Goal: Information Seeking & Learning: Learn about a topic

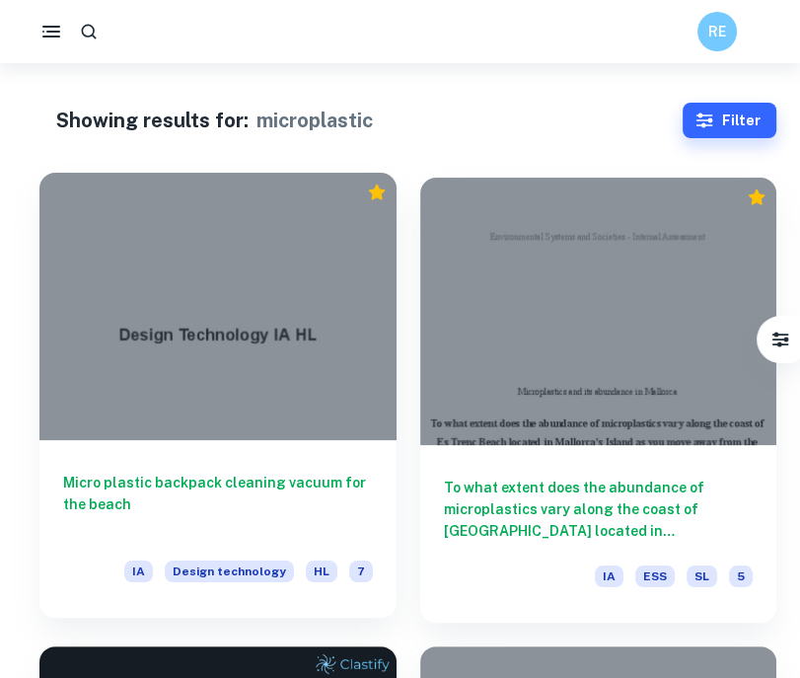
scroll to position [103, 0]
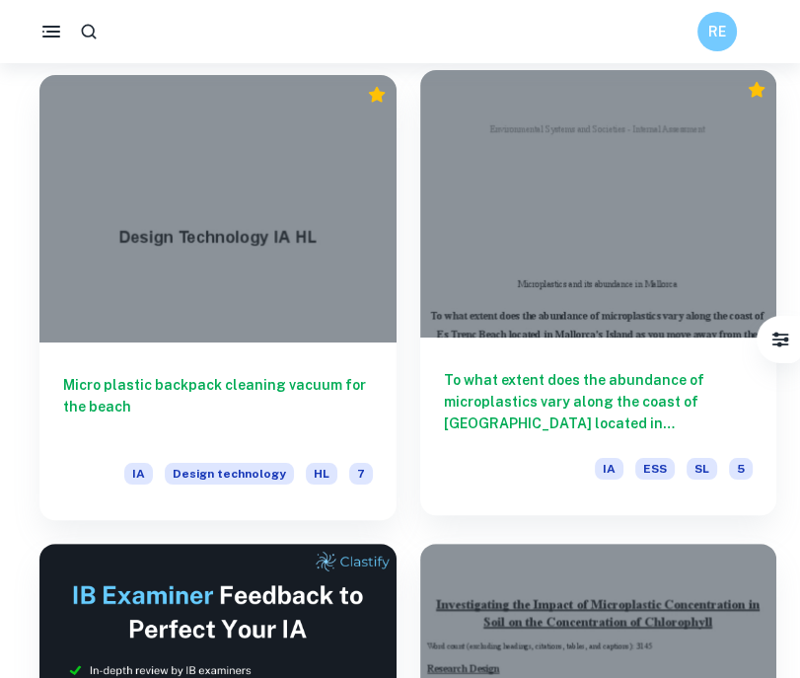
click at [492, 401] on h6 "To what extent does the abundance of microplastics vary along the coast of Es T…" at bounding box center [599, 401] width 310 height 65
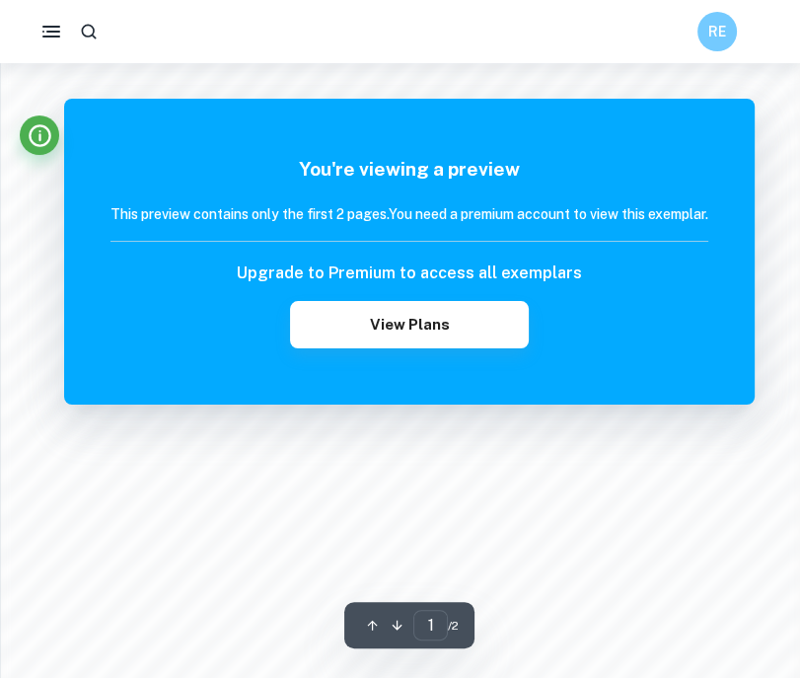
scroll to position [1638, 0]
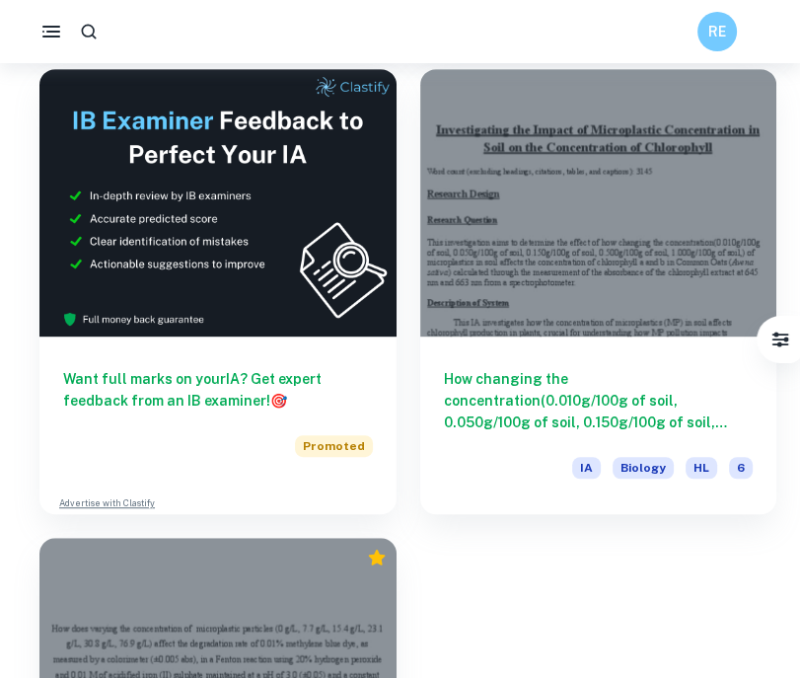
scroll to position [578, 0]
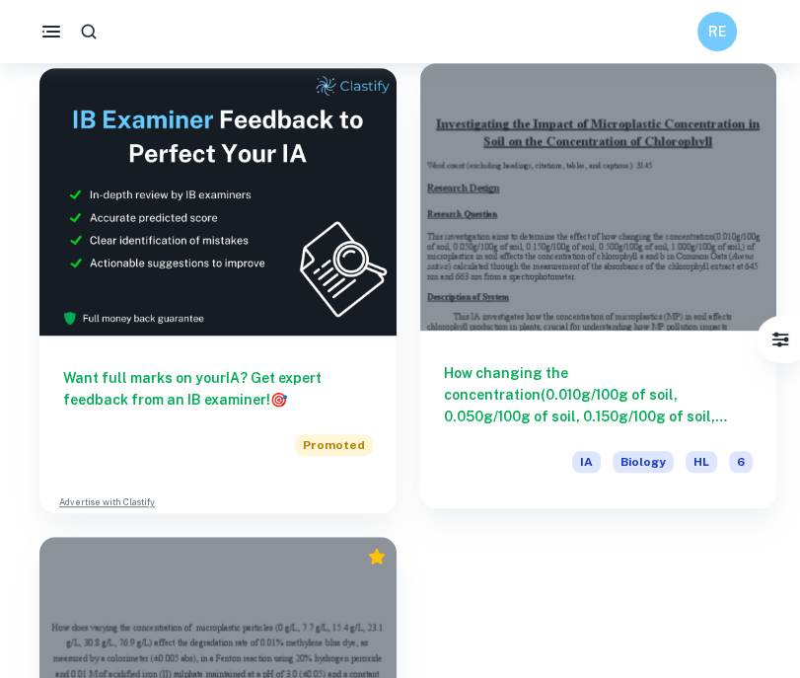
click at [742, 406] on h6 "How changing the concentration(0.010g/100g of soil, 0.050g/100g of soil, 0.150g…" at bounding box center [599, 394] width 310 height 65
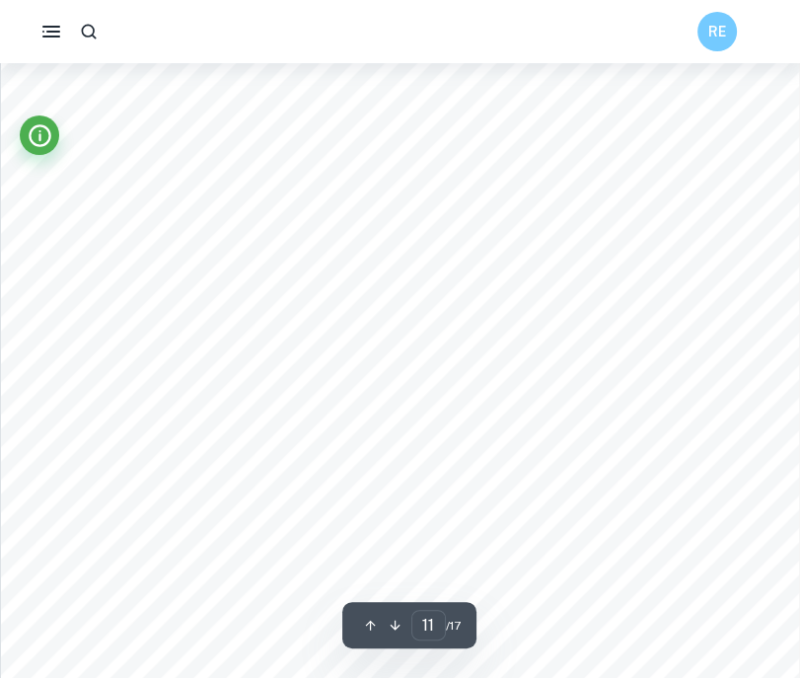
scroll to position [10838, 0]
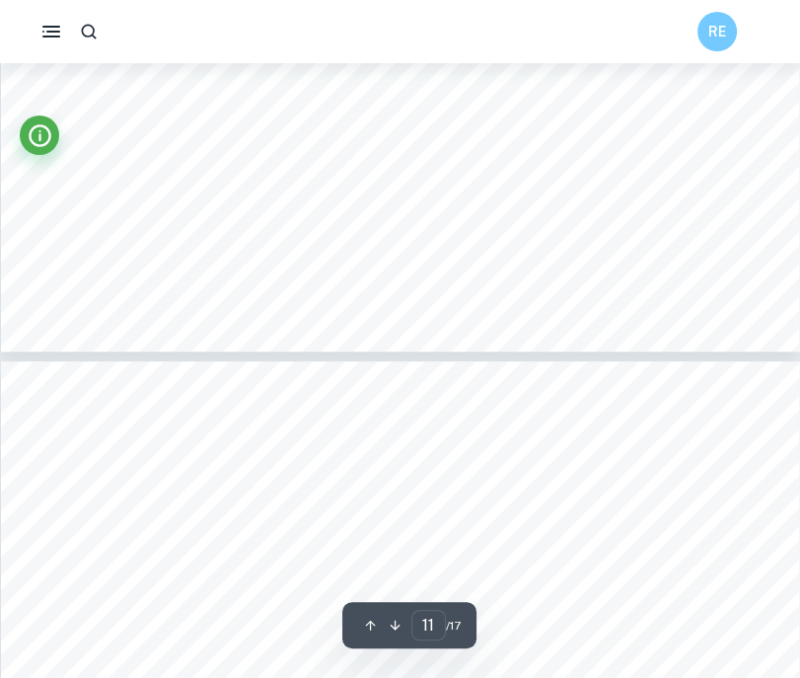
type input "12"
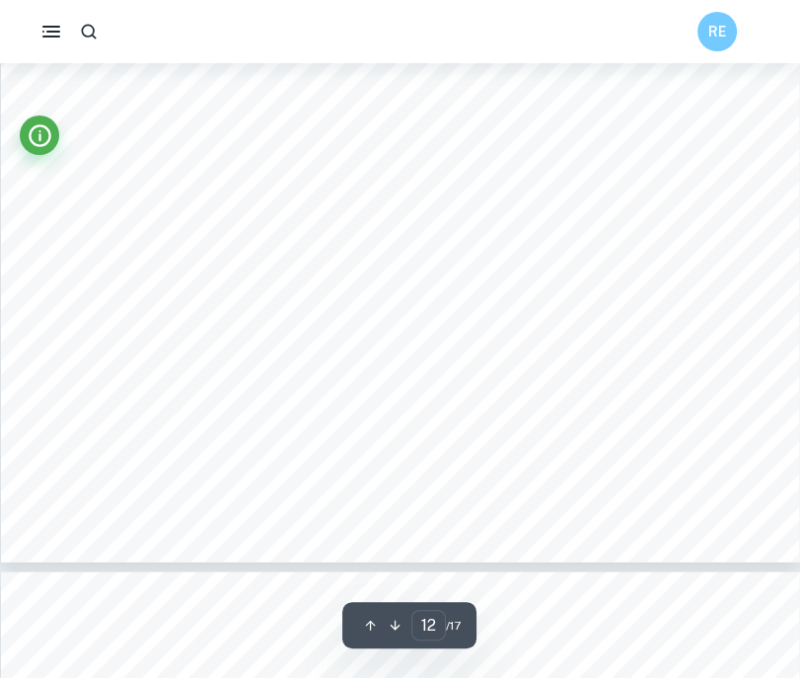
scroll to position [12440, 0]
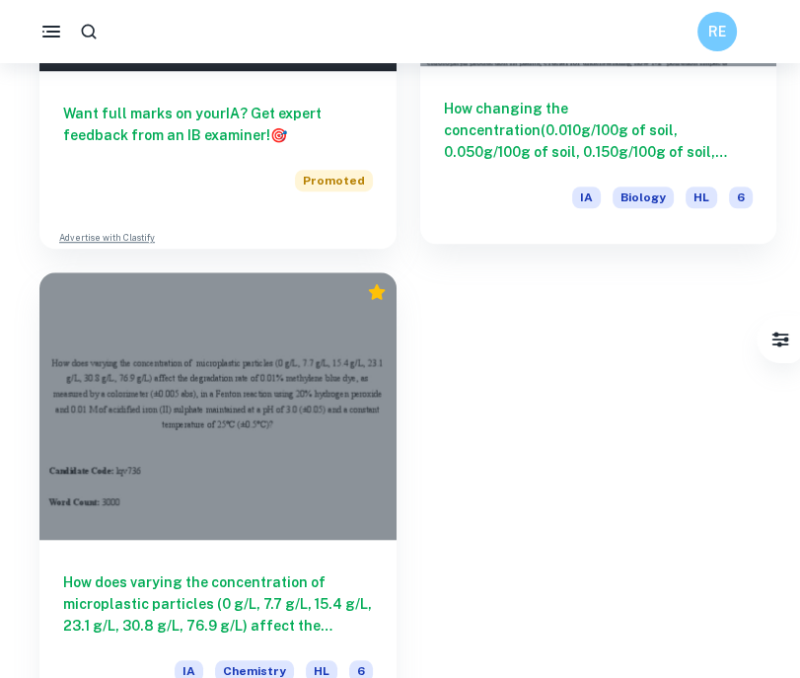
scroll to position [881, 0]
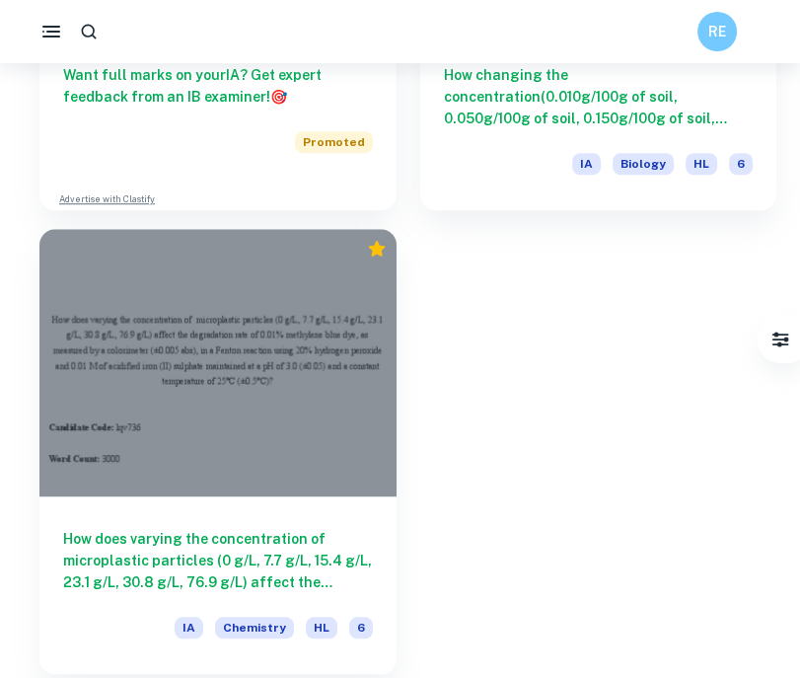
click at [335, 593] on div "How does varying the concentration of microplastic particles (0 g/L, 7.7 g/L, 1…" at bounding box center [217, 585] width 357 height 178
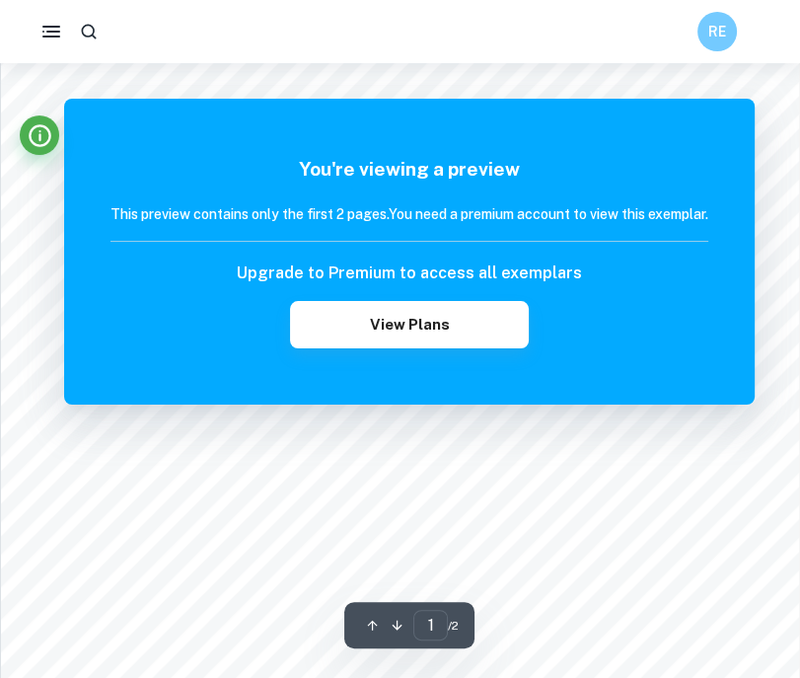
scroll to position [286, 0]
click at [37, 26] on button "button" at bounding box center [51, 31] width 39 height 39
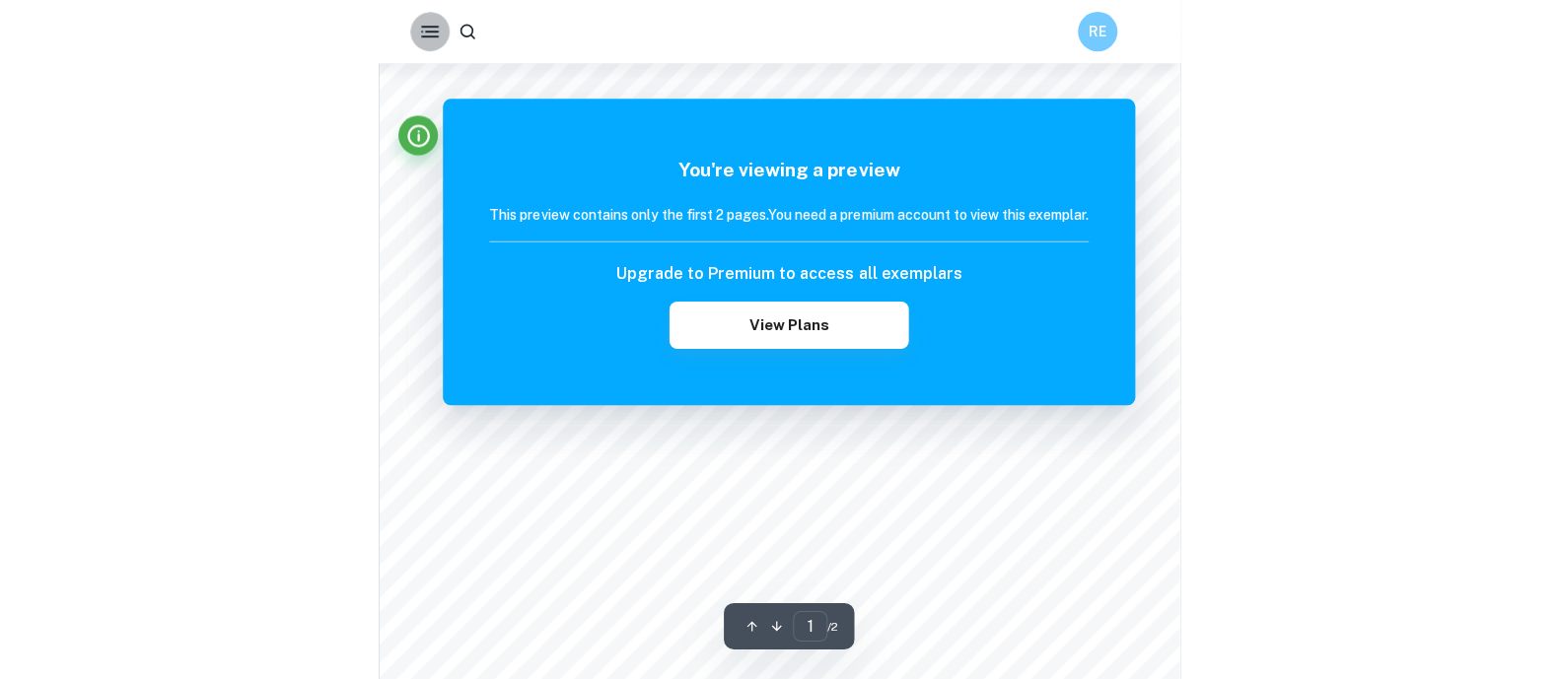
scroll to position [0, 0]
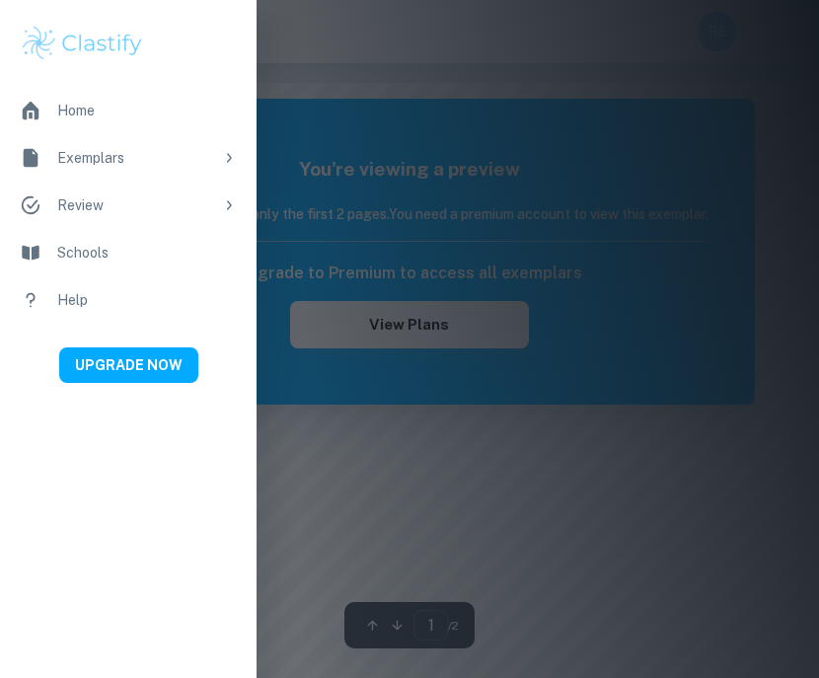
click at [357, 96] on div at bounding box center [409, 339] width 819 height 678
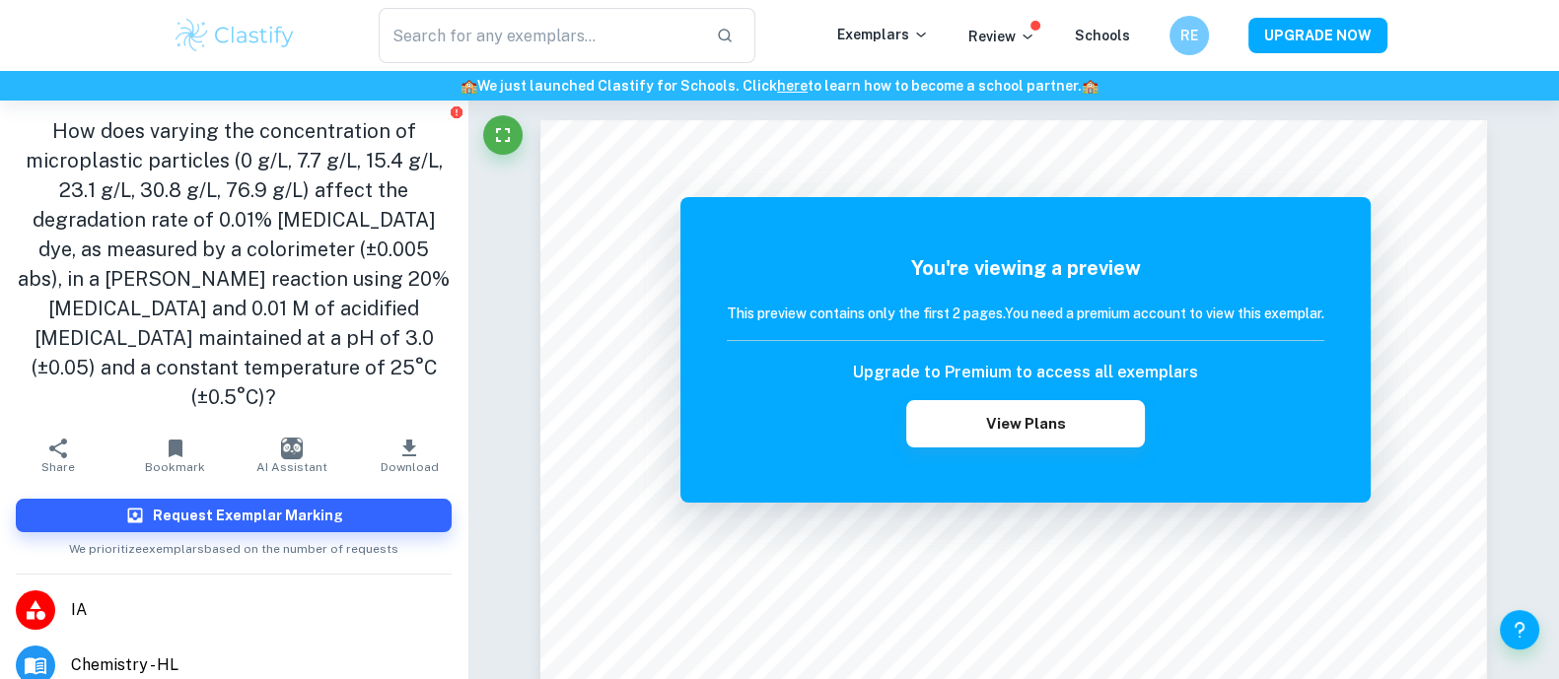
type input "microplastic"
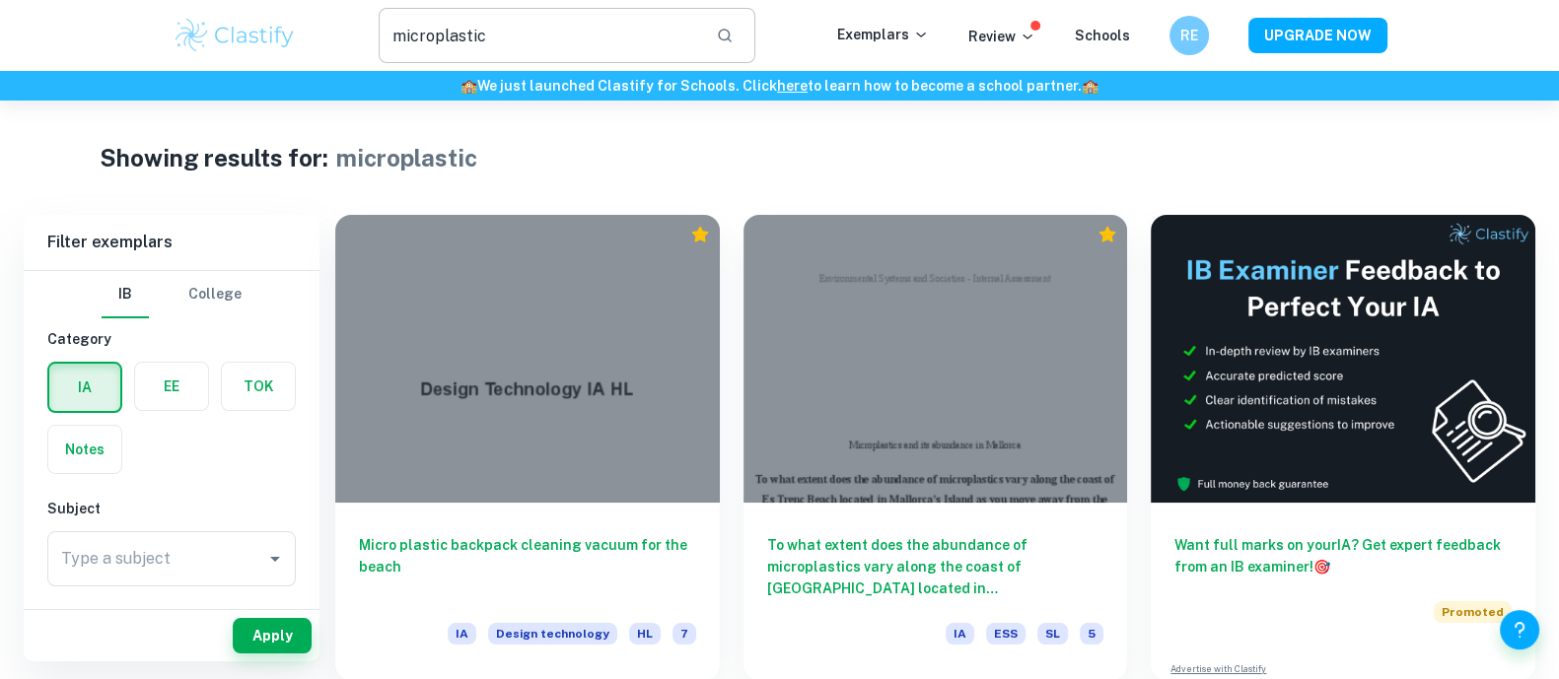
click at [614, 49] on input "microplastic" at bounding box center [540, 35] width 322 height 55
click at [246, 53] on img at bounding box center [235, 35] width 125 height 39
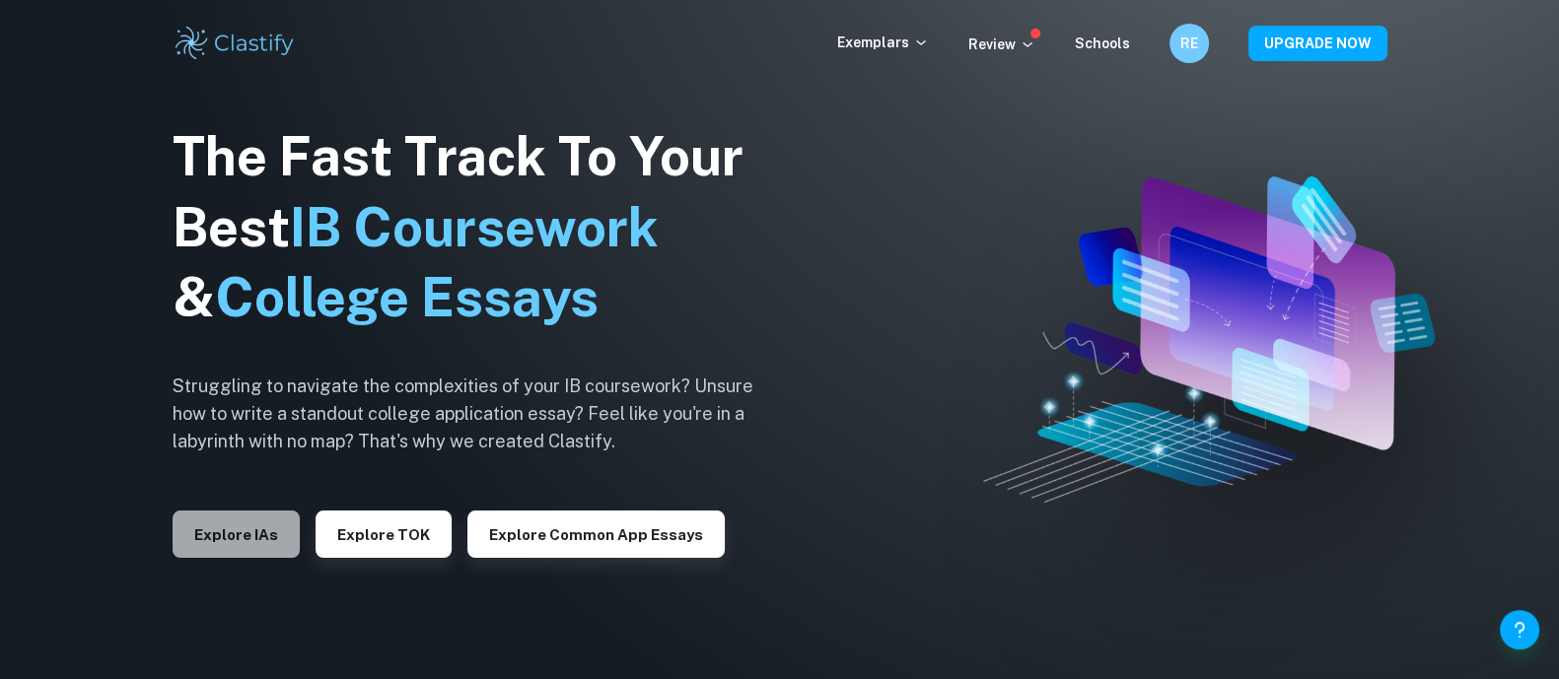
click at [247, 535] on button "Explore IAs" at bounding box center [236, 534] width 127 height 47
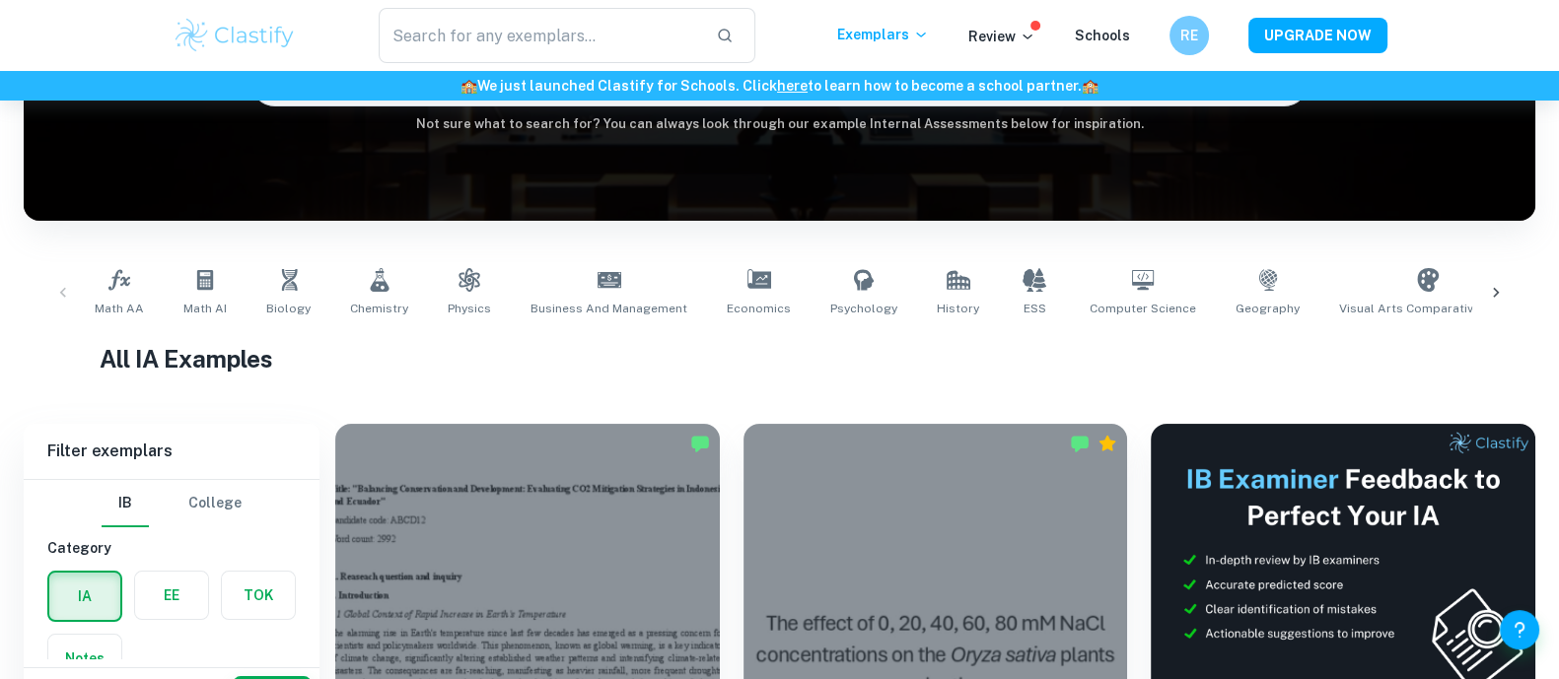
scroll to position [350, 0]
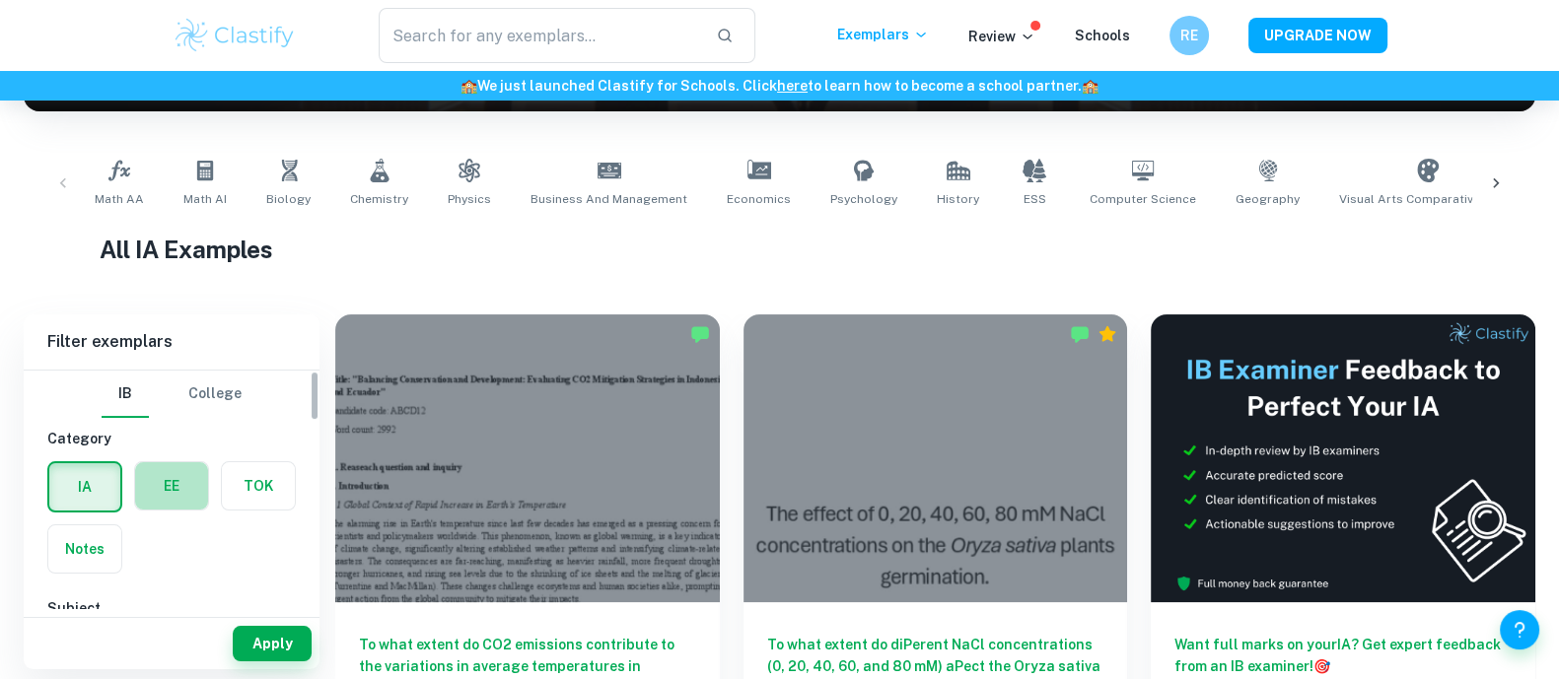
click at [192, 476] on label "button" at bounding box center [171, 486] width 73 height 47
click at [0, 0] on input "radio" at bounding box center [0, 0] width 0 height 0
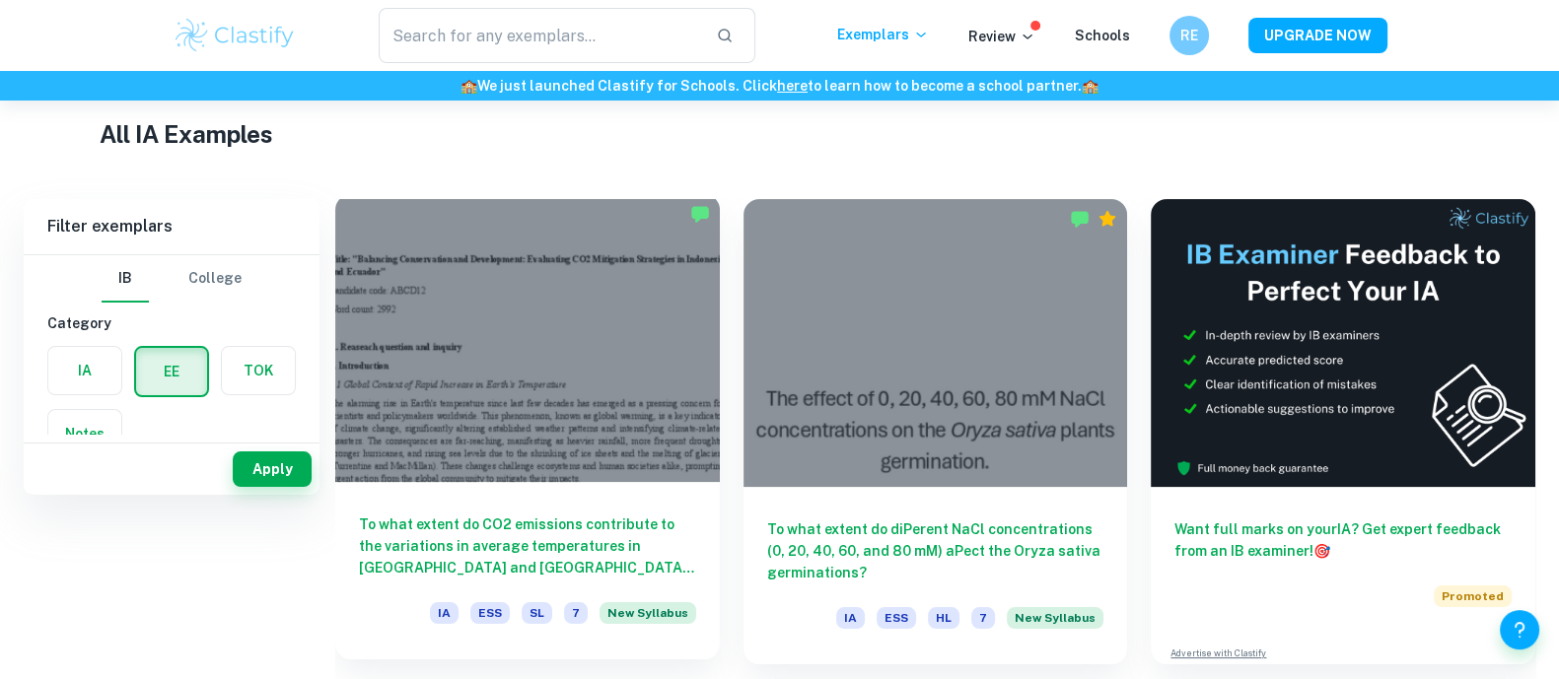
scroll to position [179, 0]
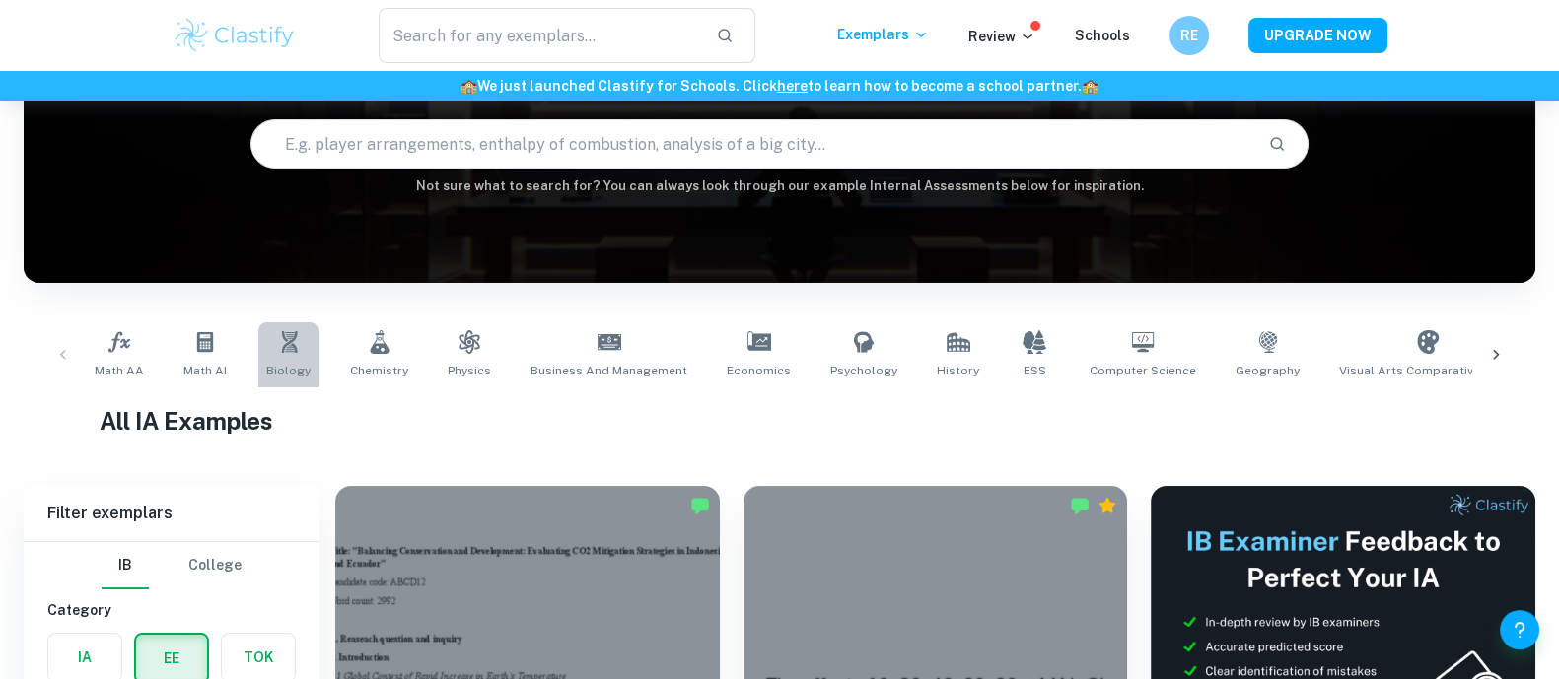
click at [279, 375] on span "Biology" at bounding box center [288, 371] width 44 height 18
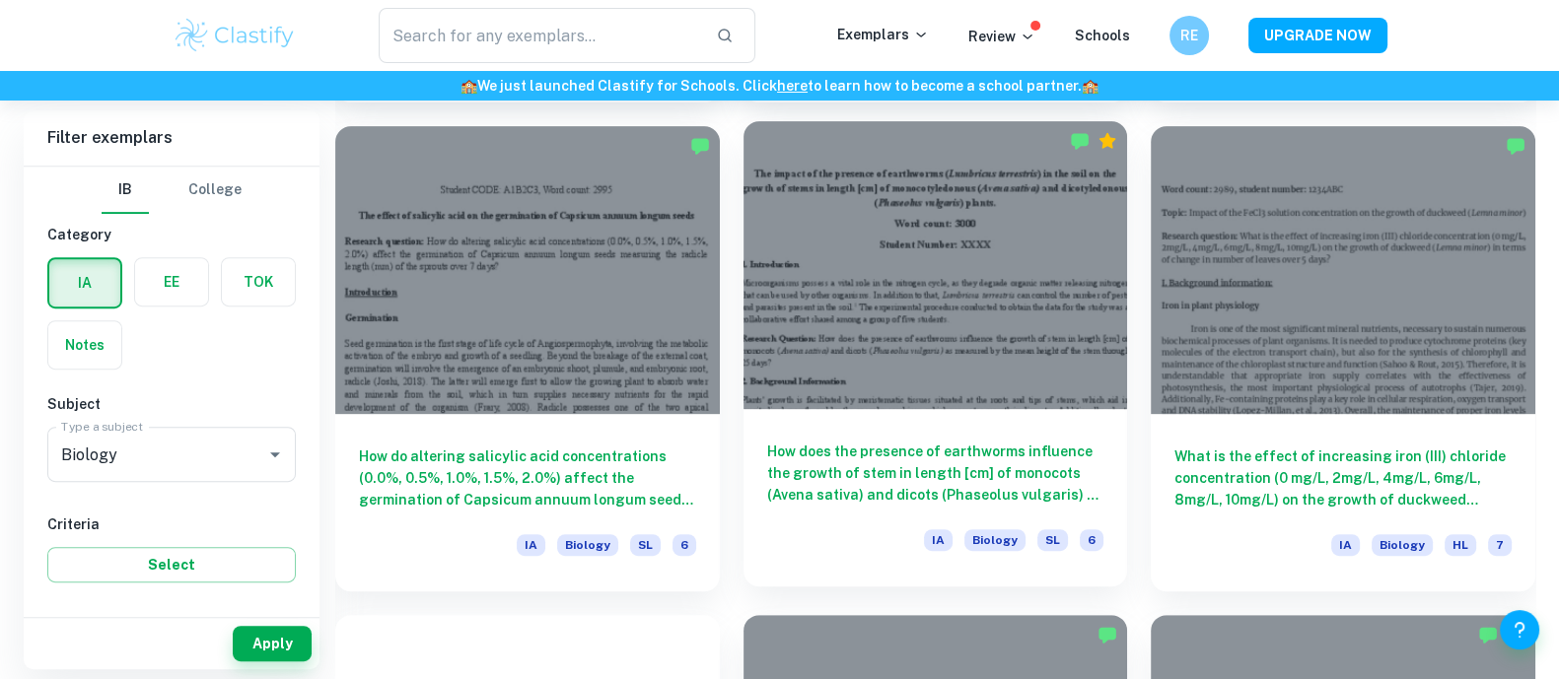
scroll to position [1032, 0]
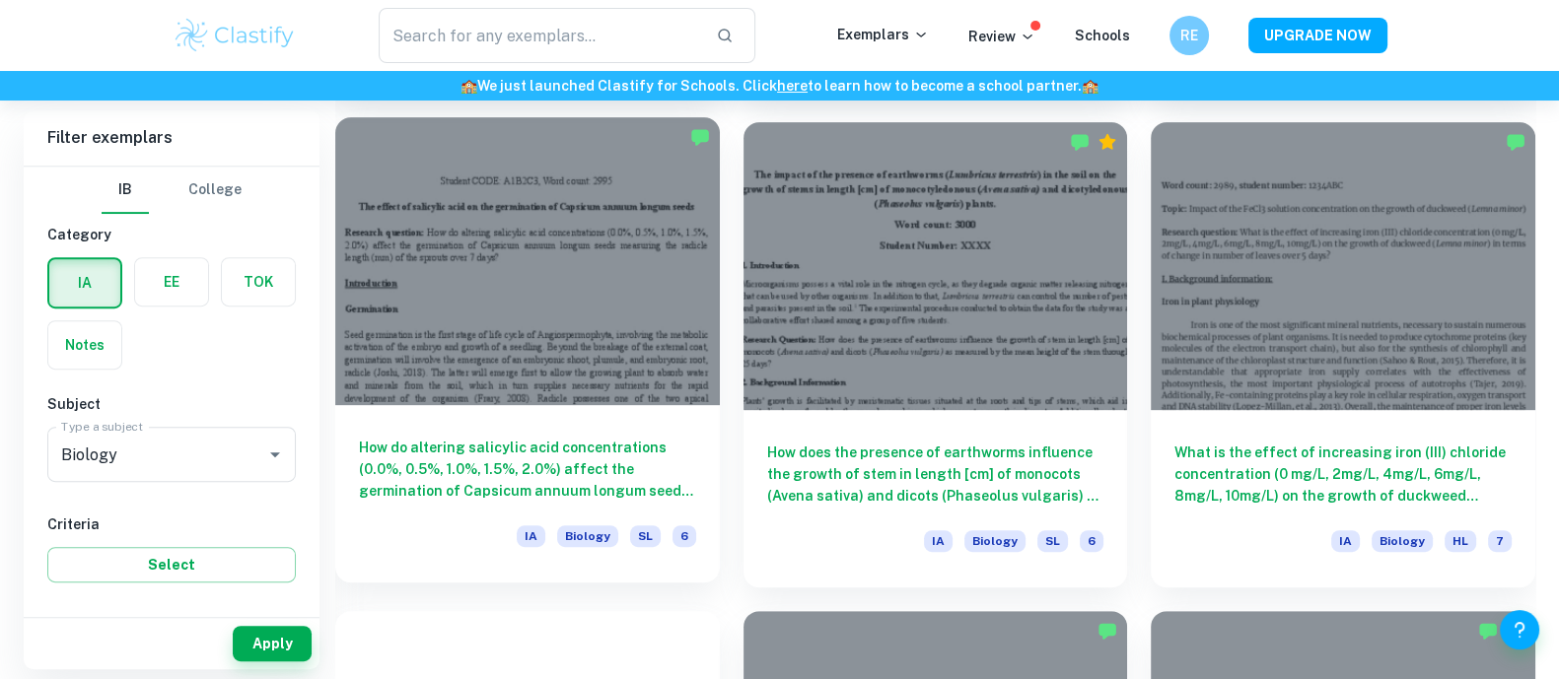
click at [606, 478] on h6 "How do altering salicylic acid concentrations (0.0%, 0.5%, 1.0%, 1.5%, 2.0%) af…" at bounding box center [527, 469] width 337 height 65
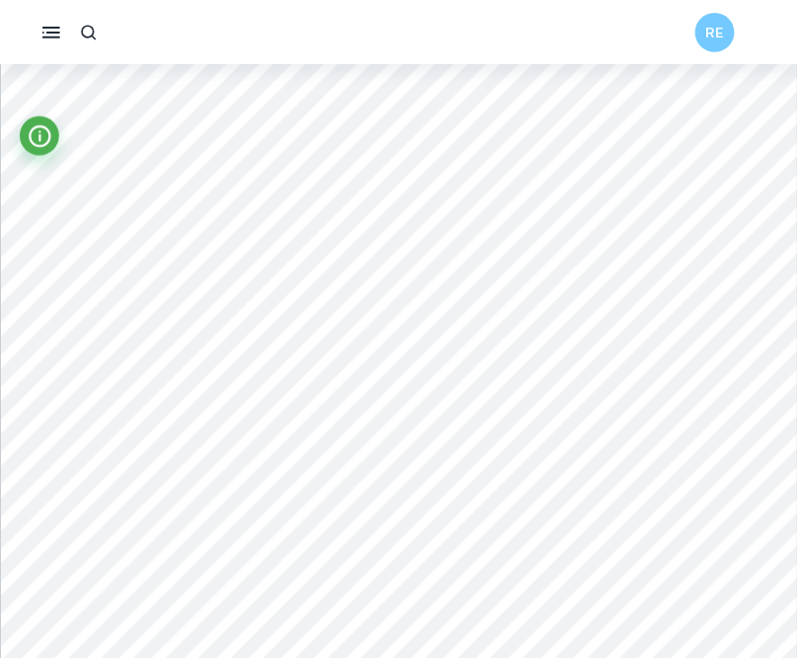
scroll to position [1537, 0]
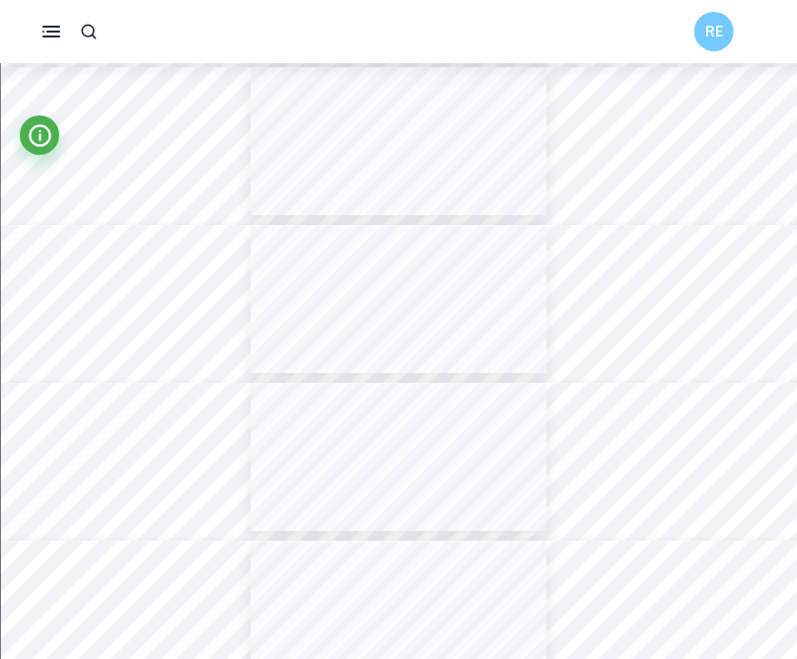
type input "2"
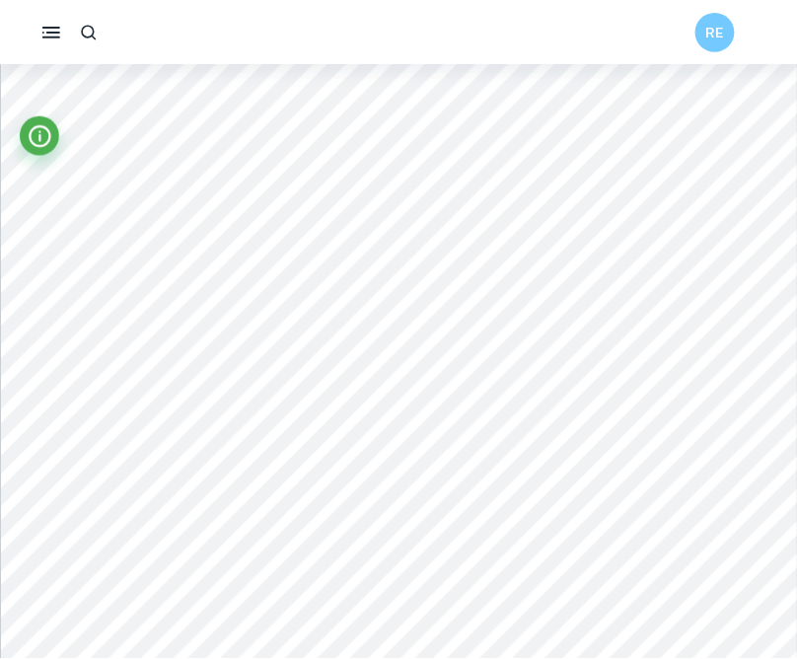
scroll to position [1409, 0]
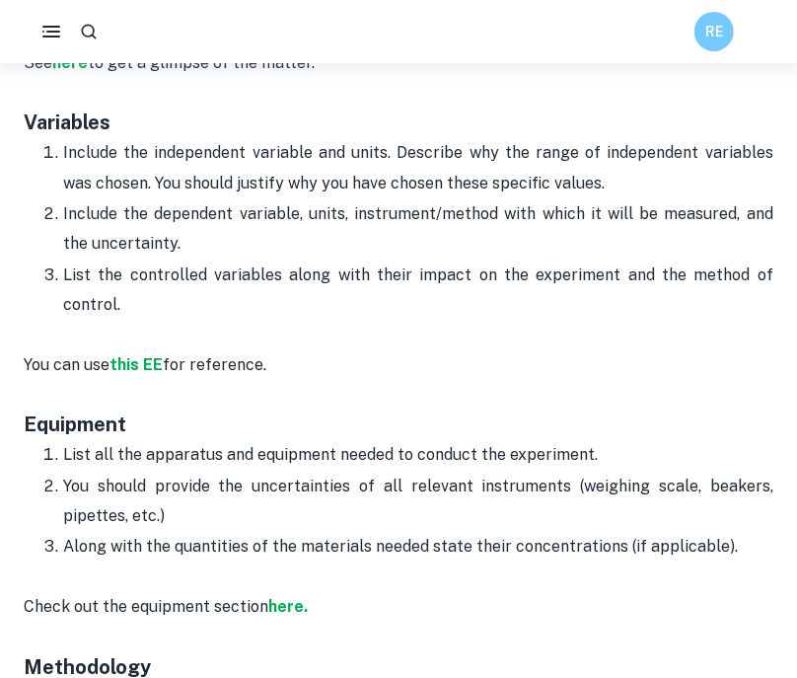
scroll to position [2489, 0]
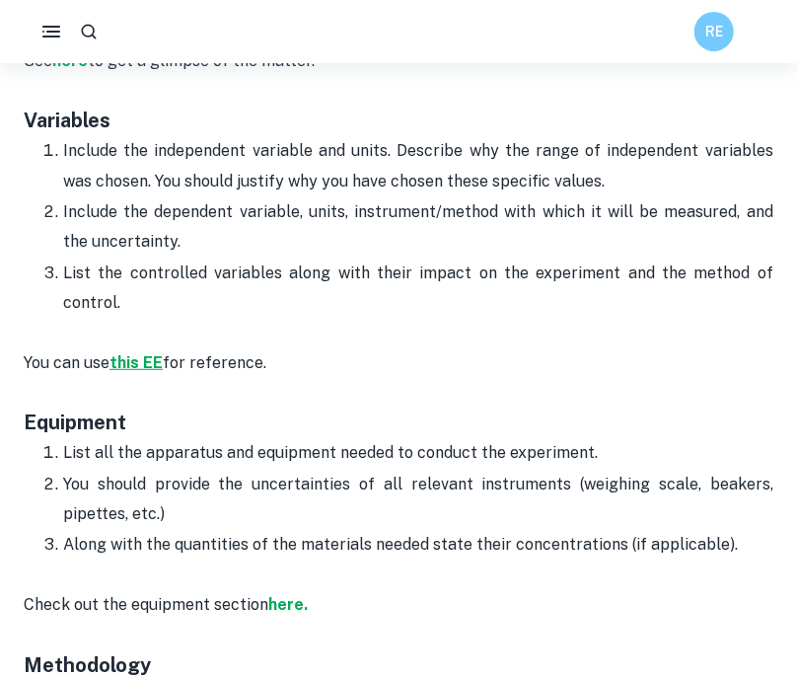
click at [118, 357] on strong "this EE" at bounding box center [135, 362] width 53 height 19
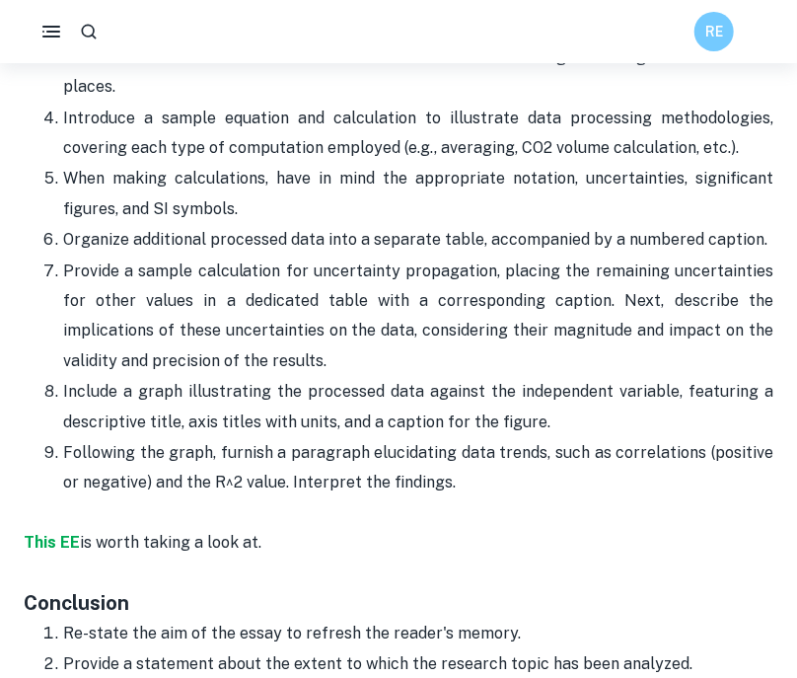
scroll to position [3818, 0]
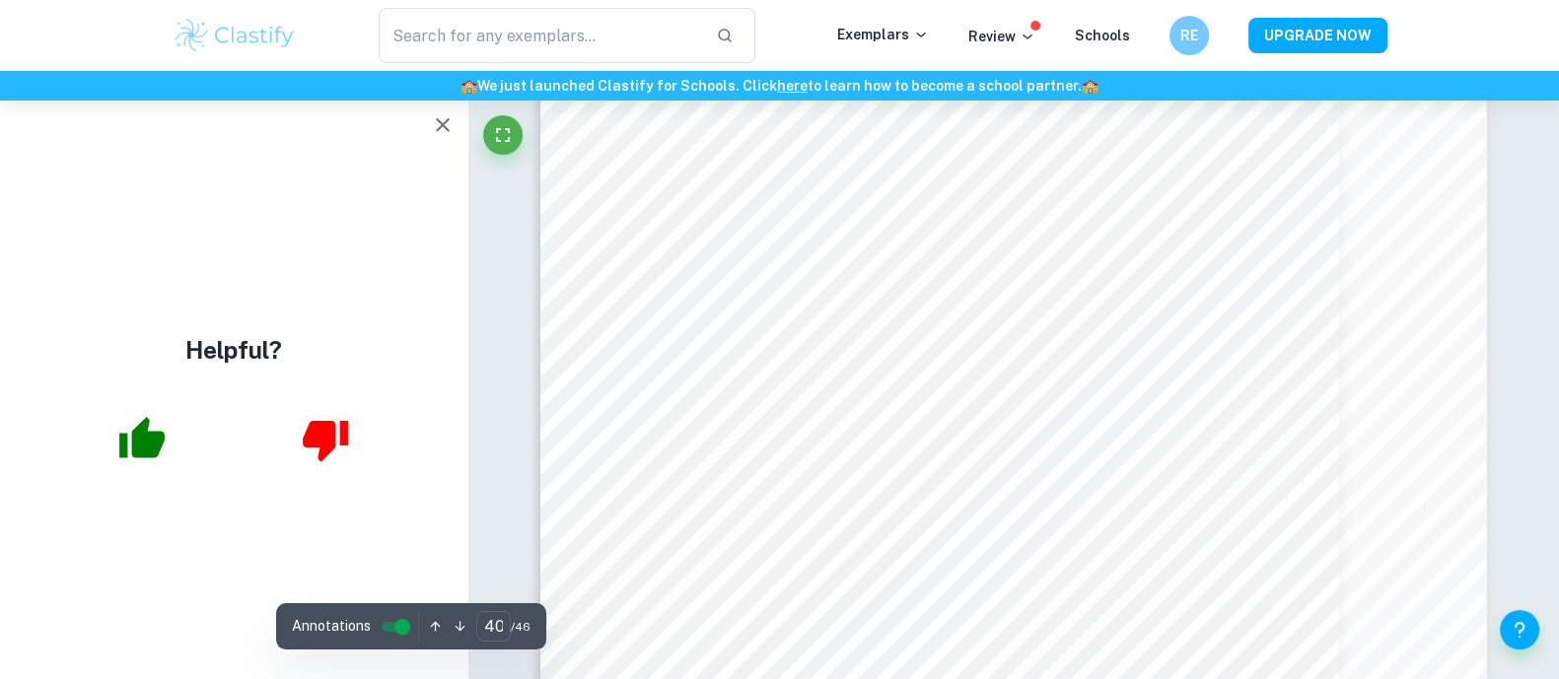
scroll to position [53807, 0]
type input "43"
click at [434, 135] on icon "button" at bounding box center [443, 125] width 24 height 24
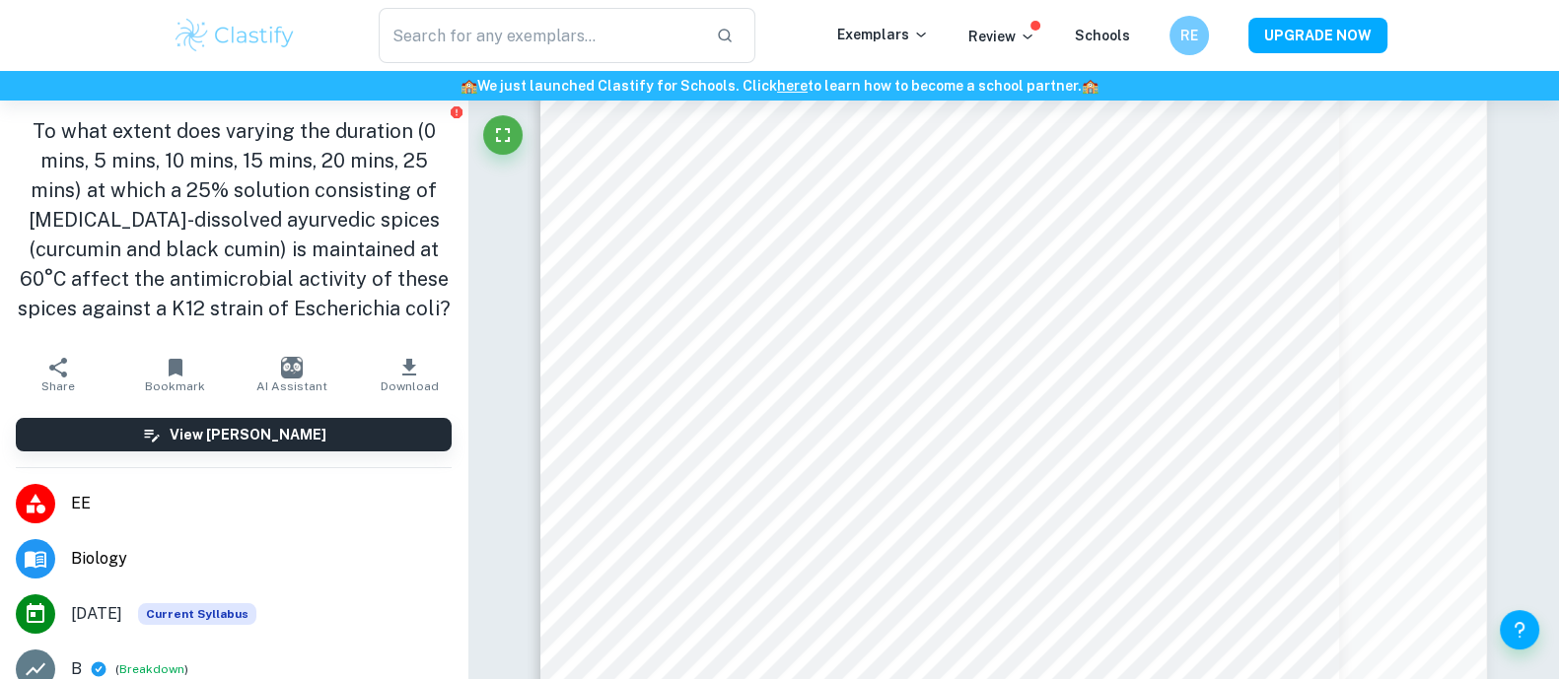
scroll to position [22, 0]
